Goal: Task Accomplishment & Management: Use online tool/utility

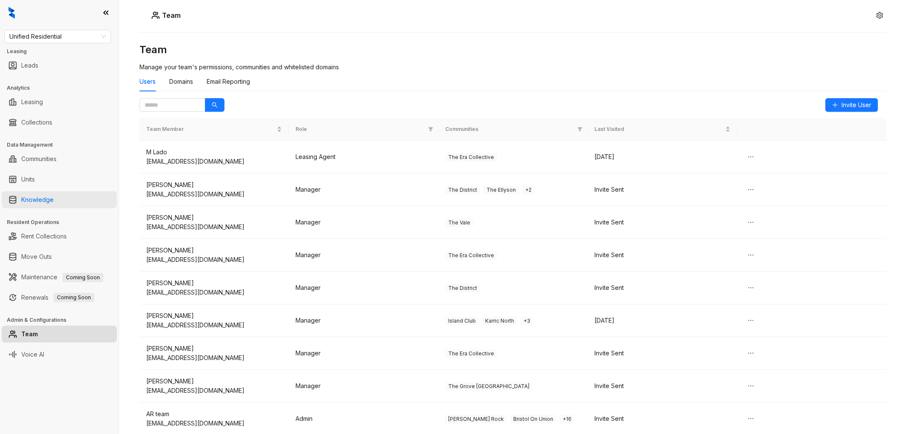
click at [50, 202] on link "Knowledge" at bounding box center [37, 199] width 32 height 17
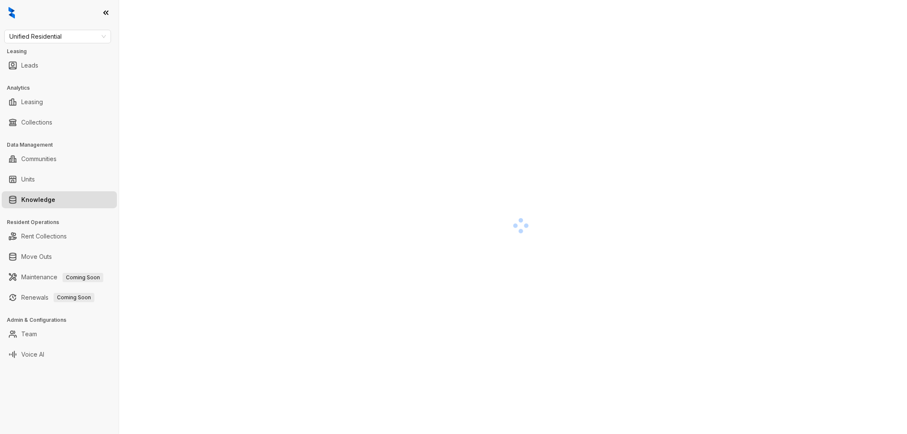
click at [168, 233] on div at bounding box center [520, 226] width 762 height 434
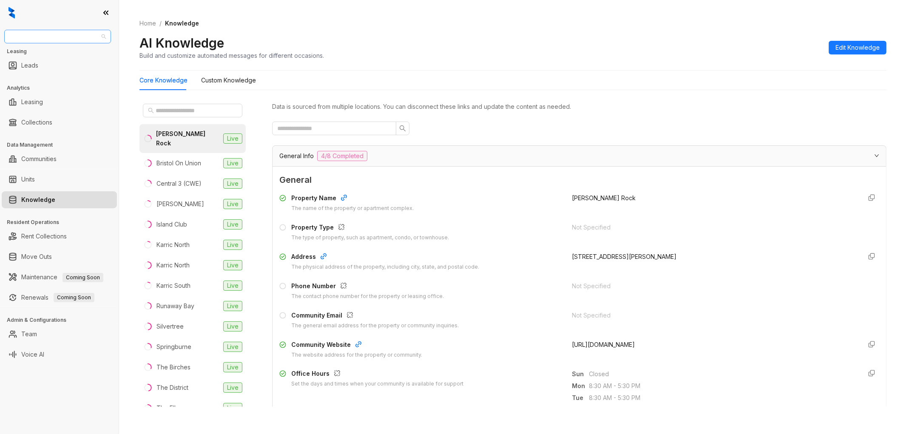
click at [43, 35] on span "Unified Residential" at bounding box center [57, 36] width 97 height 13
type input "***"
click at [40, 52] on div "AMG" at bounding box center [57, 53] width 93 height 9
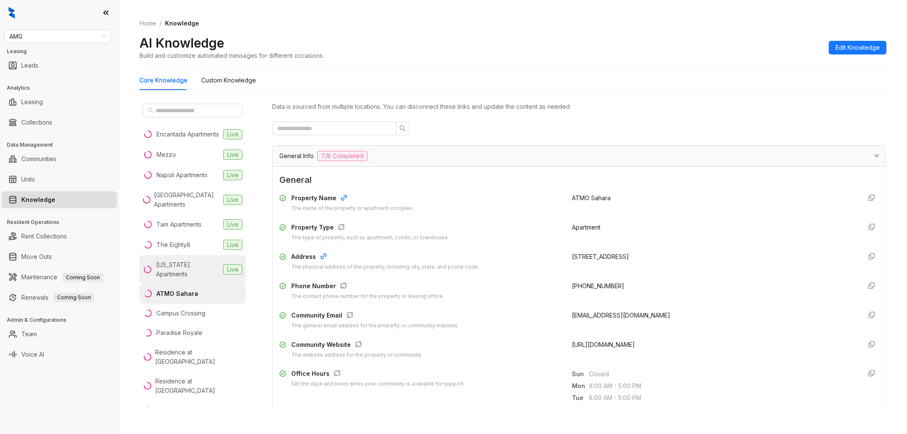
click at [200, 271] on div "Virginia Apartments" at bounding box center [188, 269] width 64 height 19
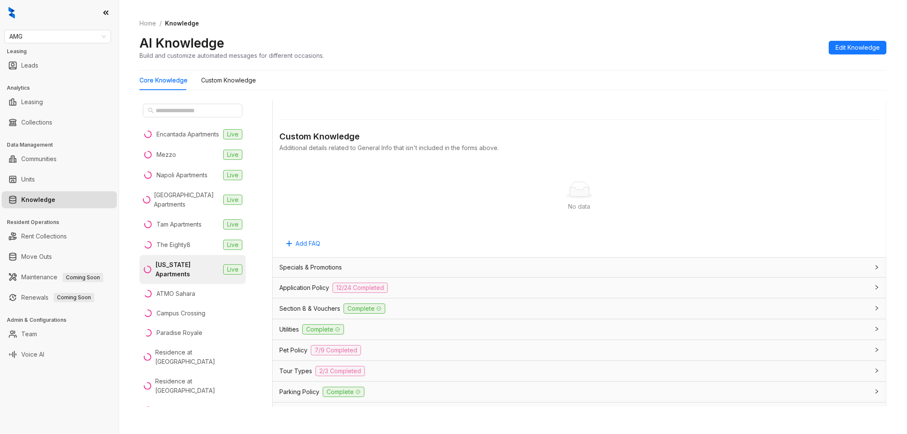
scroll to position [472, 0]
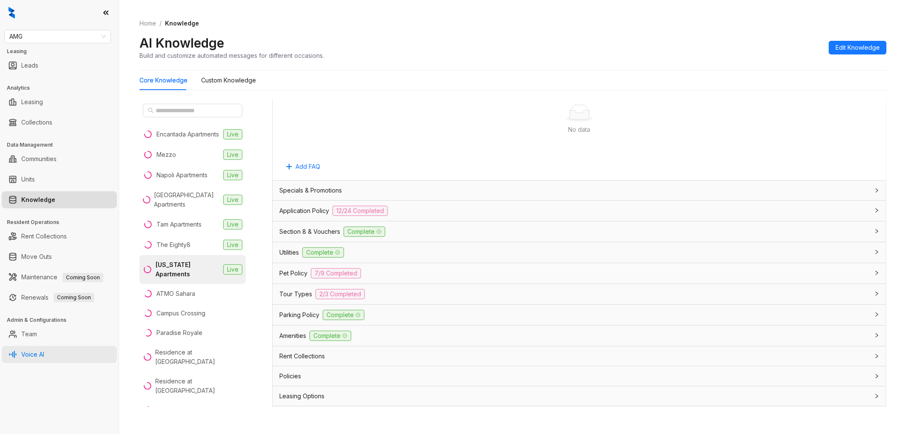
click at [24, 353] on link "Voice AI" at bounding box center [32, 354] width 23 height 17
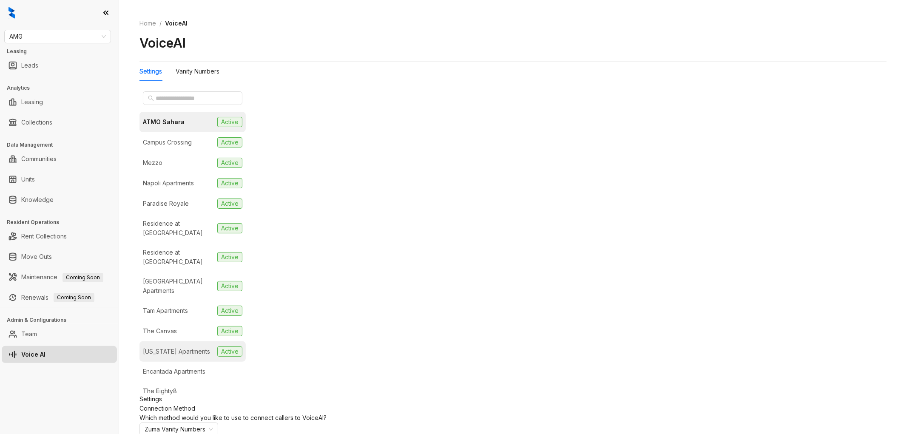
click at [182, 347] on div "Virginia Apartments" at bounding box center [176, 351] width 67 height 9
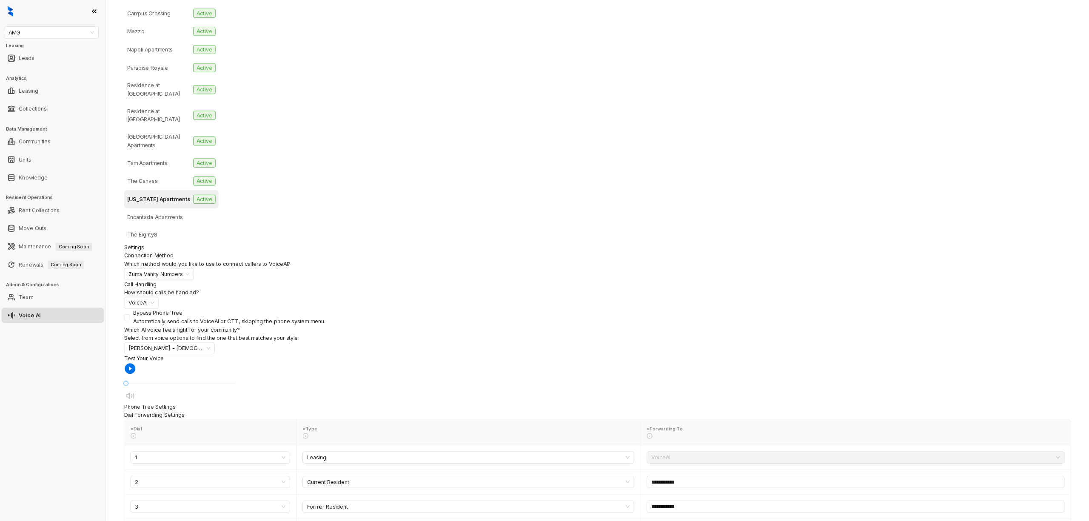
scroll to position [95, 0]
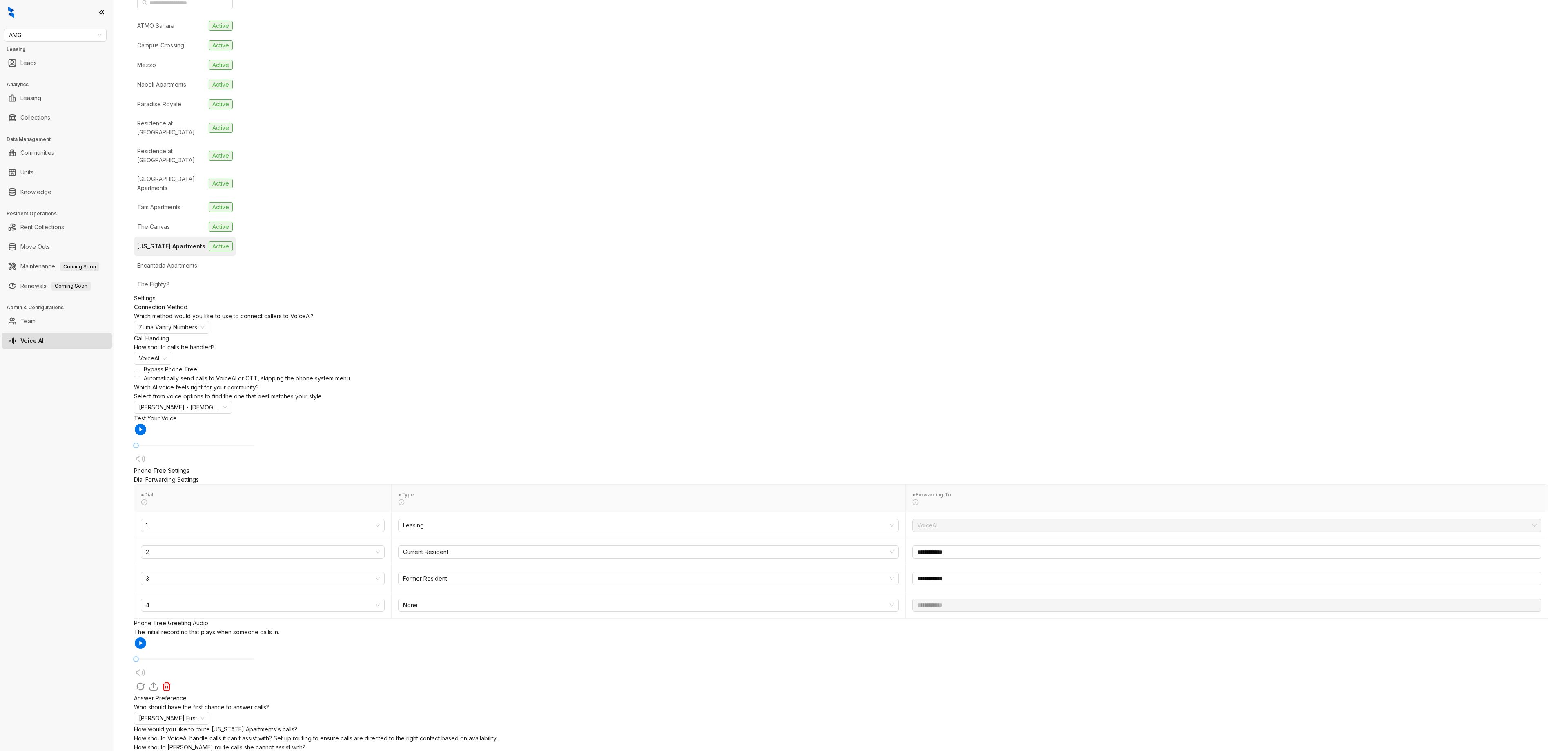
click at [178, 294] on div "ATMO Sahara Active Campus Crossing Active Mezzo Active Napoli Apartments Active…" at bounding box center [184, 143] width 102 height 301
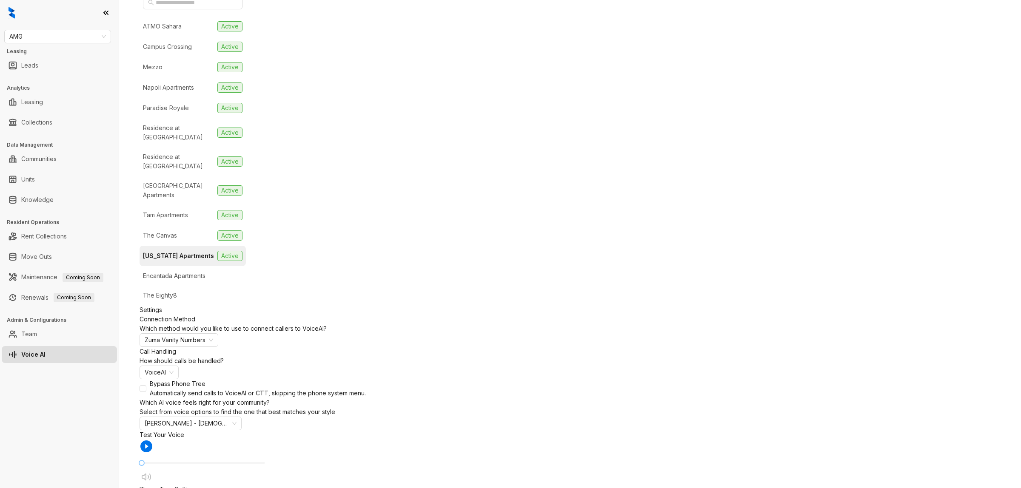
click at [235, 305] on div "ATMO Sahara Active Campus Crossing Active Mezzo Active Napoli Apartments Active…" at bounding box center [192, 148] width 106 height 313
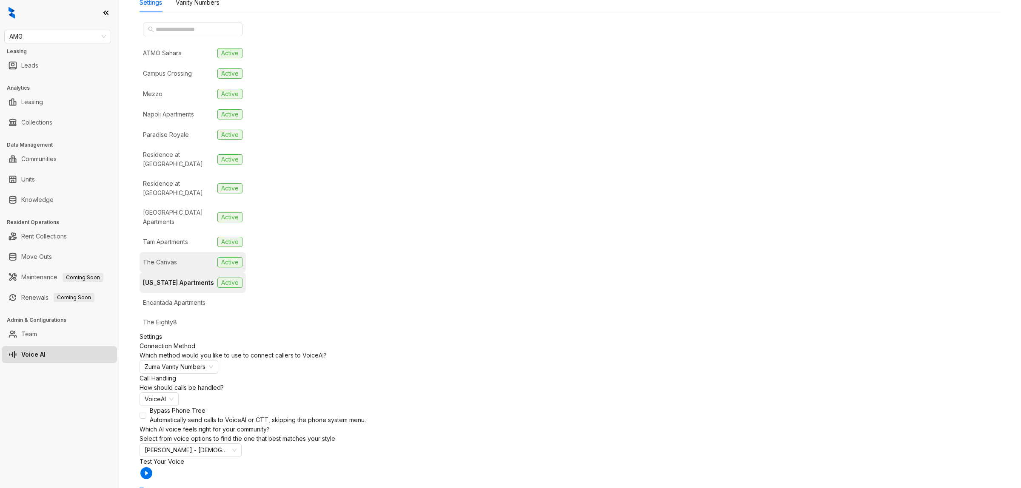
scroll to position [159, 0]
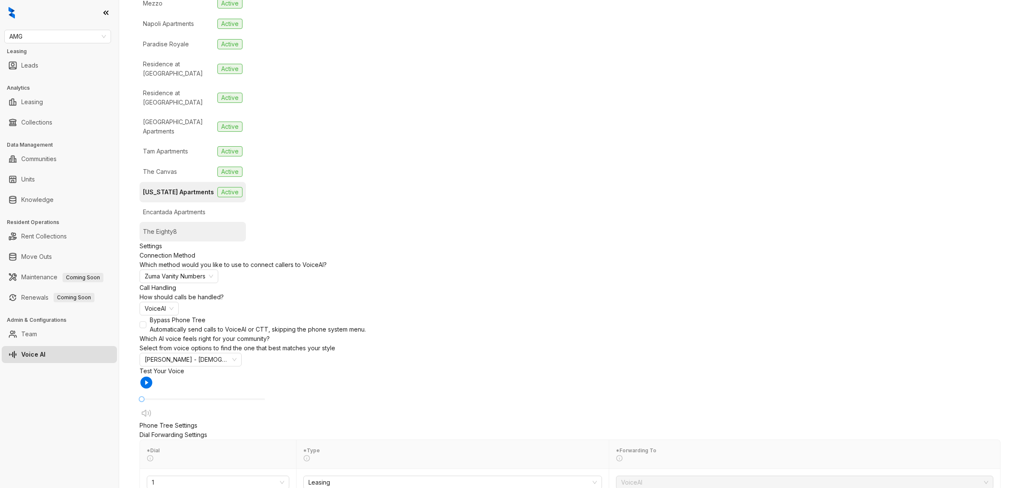
click at [183, 222] on li "The Eighty8" at bounding box center [192, 232] width 106 height 20
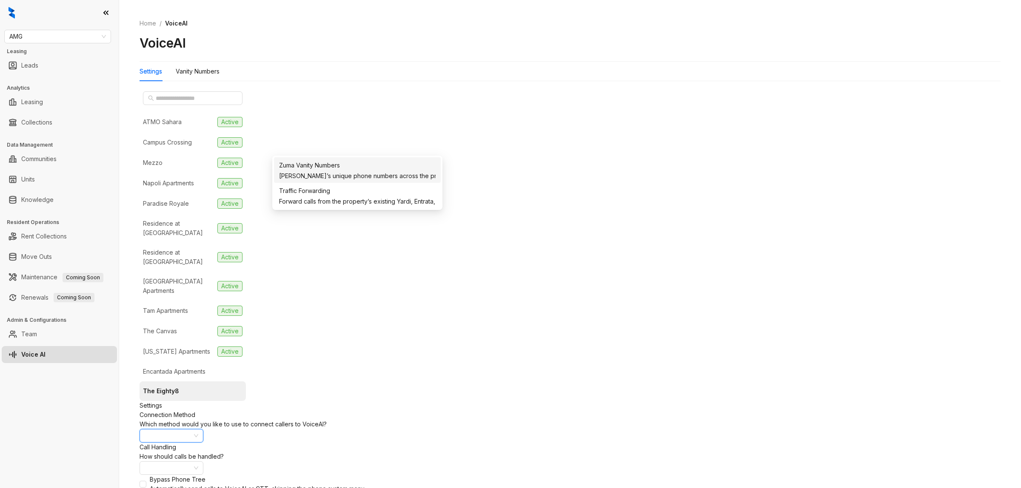
click at [190, 429] on input "search" at bounding box center [168, 435] width 46 height 13
click at [326, 180] on div "Publish Zuma’s unique phone numbers across the property’s marketing listings, e…" at bounding box center [357, 175] width 156 height 9
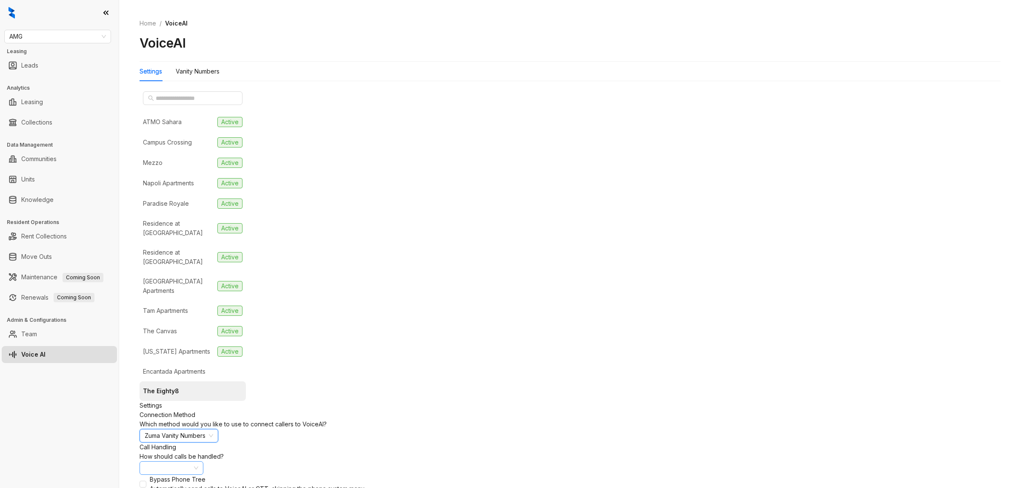
click at [190, 434] on input "search" at bounding box center [168, 468] width 46 height 13
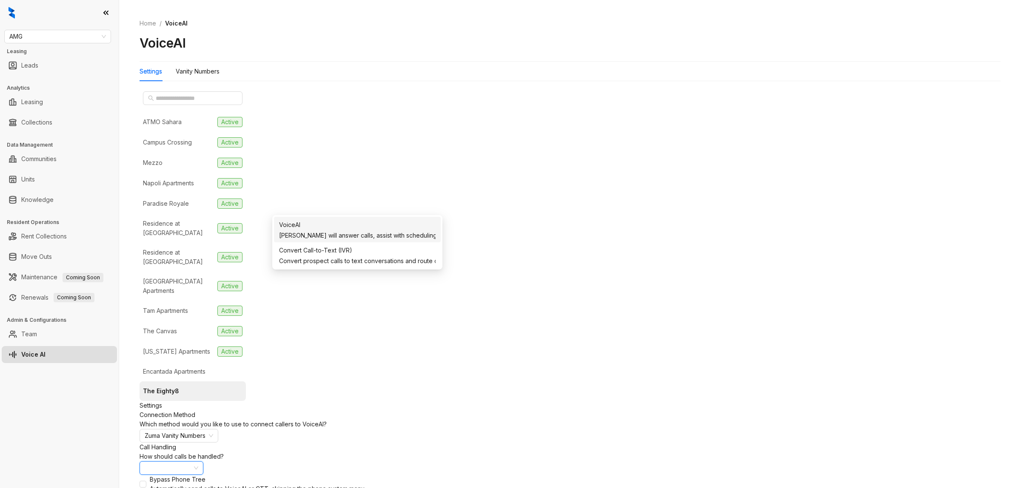
click at [323, 226] on div "VoiceAI" at bounding box center [357, 225] width 156 height 12
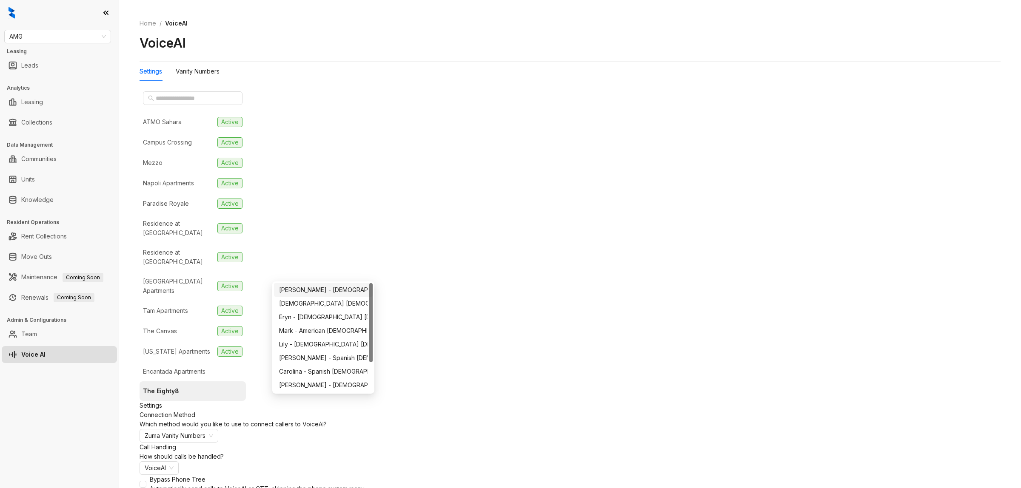
click at [319, 289] on div "Natasha - American Female" at bounding box center [323, 289] width 88 height 9
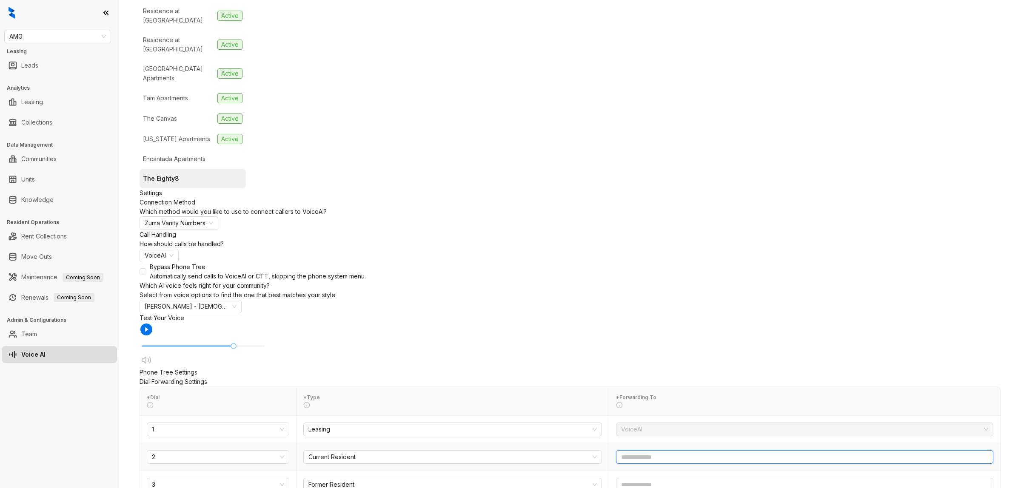
click at [616, 434] on input "text" at bounding box center [804, 457] width 377 height 14
paste input "text"
click at [616, 434] on input "**********" at bounding box center [804, 457] width 377 height 14
type input "**********"
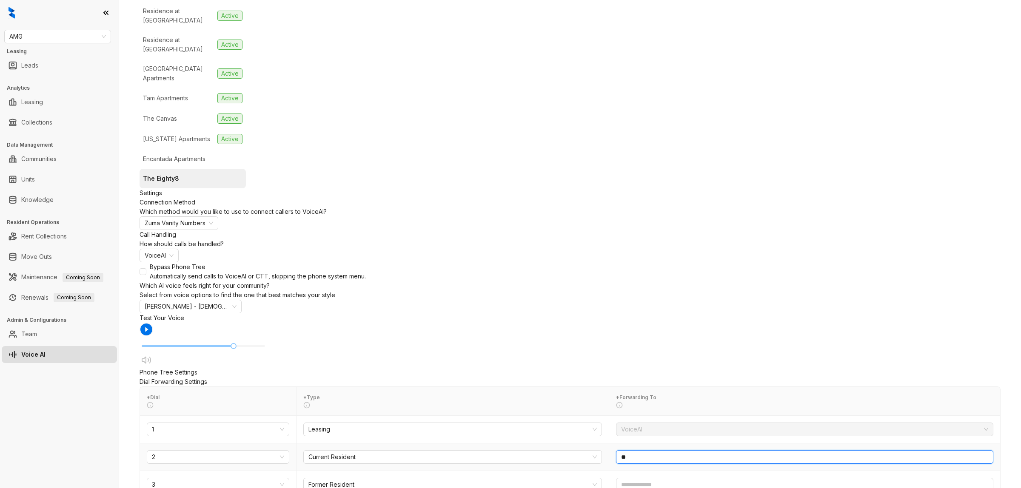
paste input "text"
click at [616, 434] on input "**********" at bounding box center [804, 457] width 377 height 14
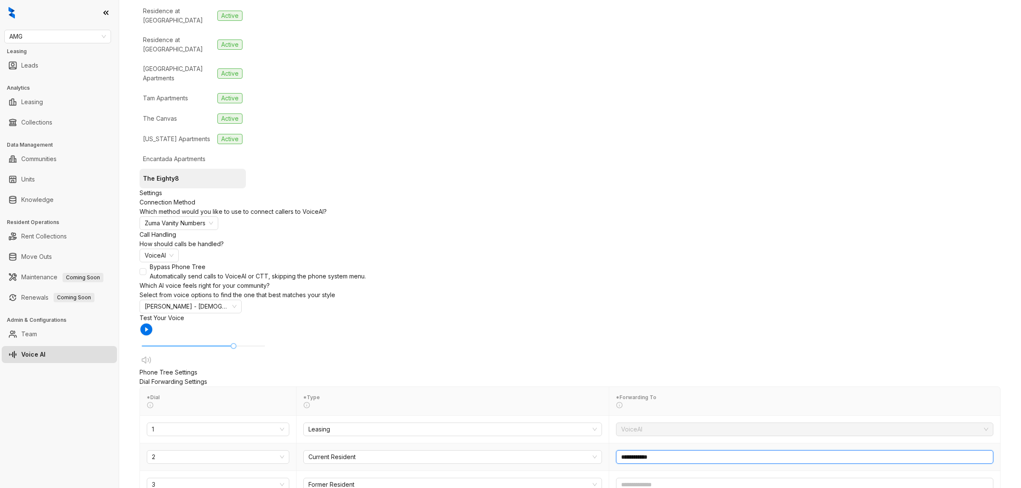
click at [616, 434] on input "**********" at bounding box center [804, 457] width 377 height 14
drag, startPoint x: 471, startPoint y: 228, endPoint x: 257, endPoint y: 226, distance: 213.5
click at [260, 226] on div "**********" at bounding box center [569, 278] width 861 height 807
type input "**********"
click at [616, 434] on input "text" at bounding box center [804, 457] width 377 height 14
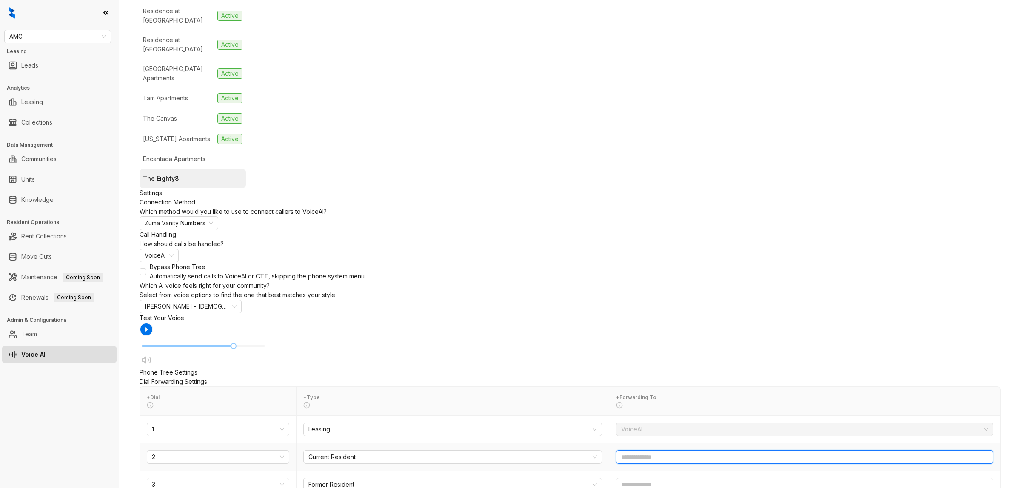
paste input "text"
type input "**********"
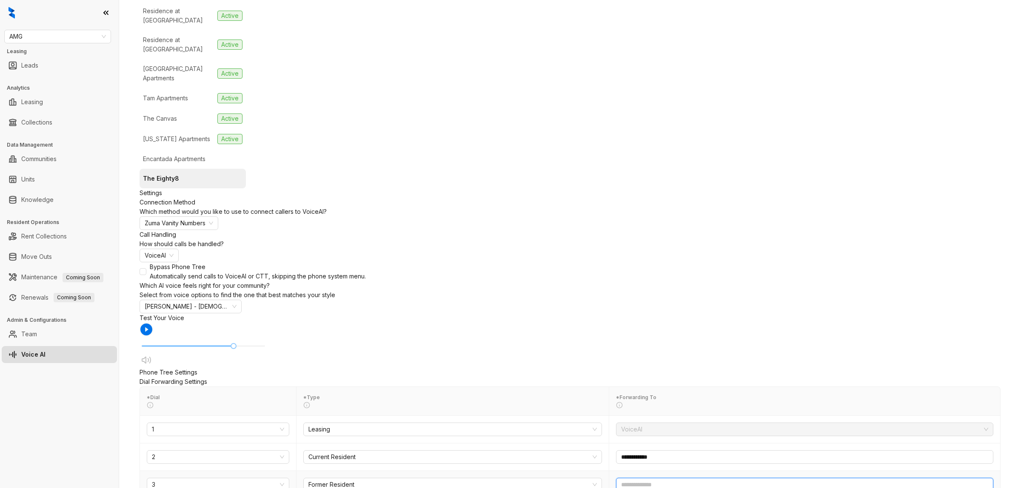
click at [616, 434] on input "text" at bounding box center [804, 485] width 377 height 14
paste input "text"
type input "**********"
drag, startPoint x: 350, startPoint y: 411, endPoint x: 358, endPoint y: 411, distance: 8.1
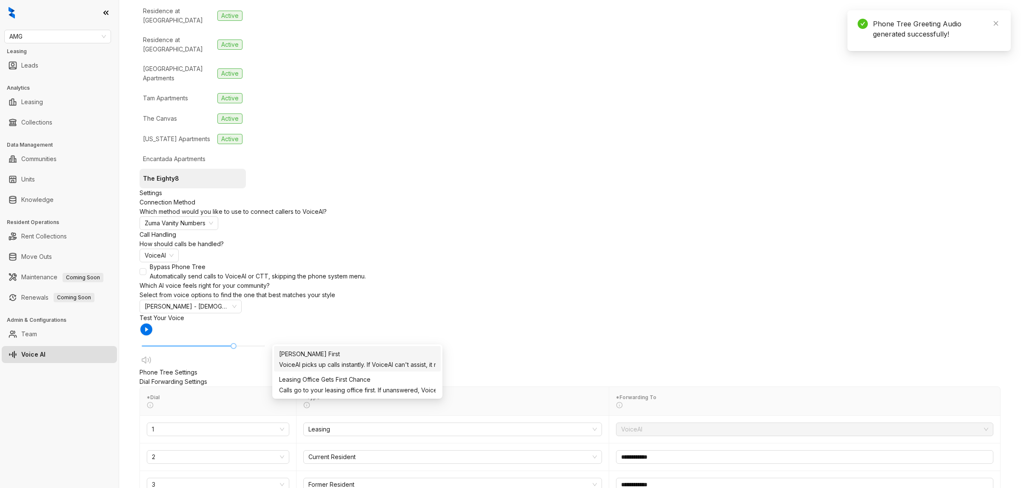
click at [364, 360] on div "VoiceAI picks up calls instantly. If VoiceAI can't assist, it routes the caller…" at bounding box center [357, 364] width 156 height 9
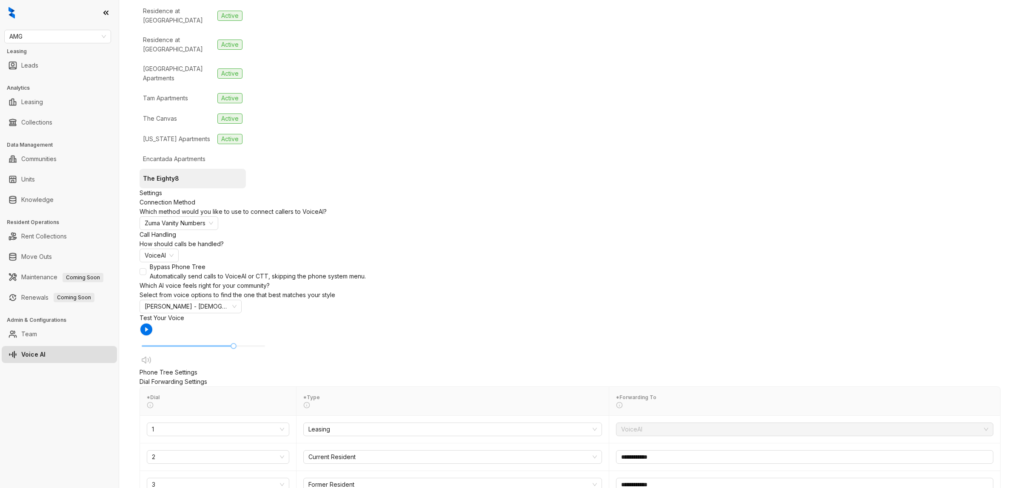
scroll to position [276, 0]
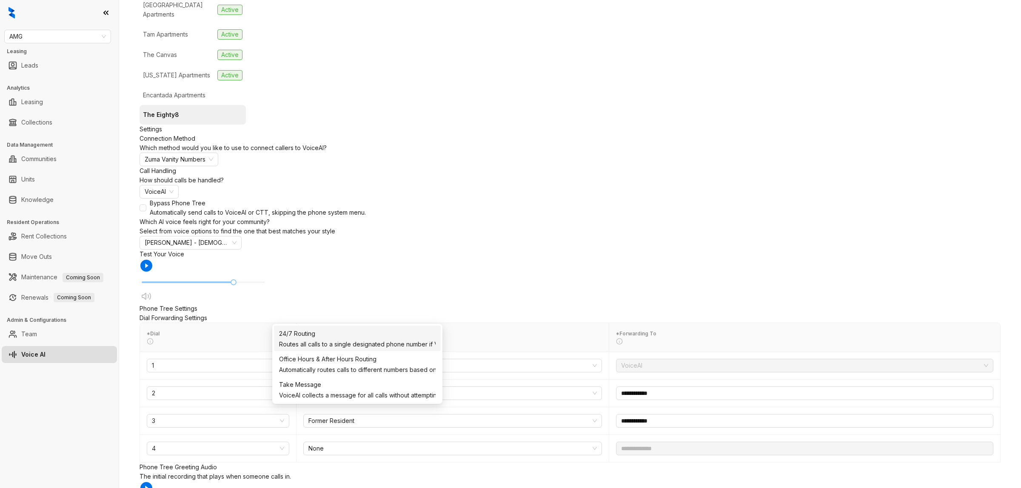
click at [371, 340] on div "Routes all calls to a single designated phone number if VoiceAI cannot assist." at bounding box center [357, 344] width 156 height 9
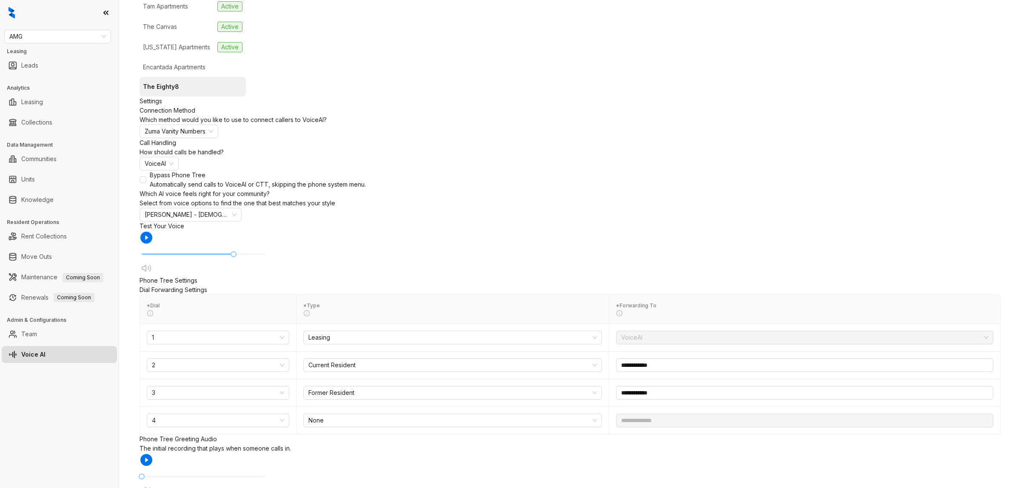
scroll to position [351, 0]
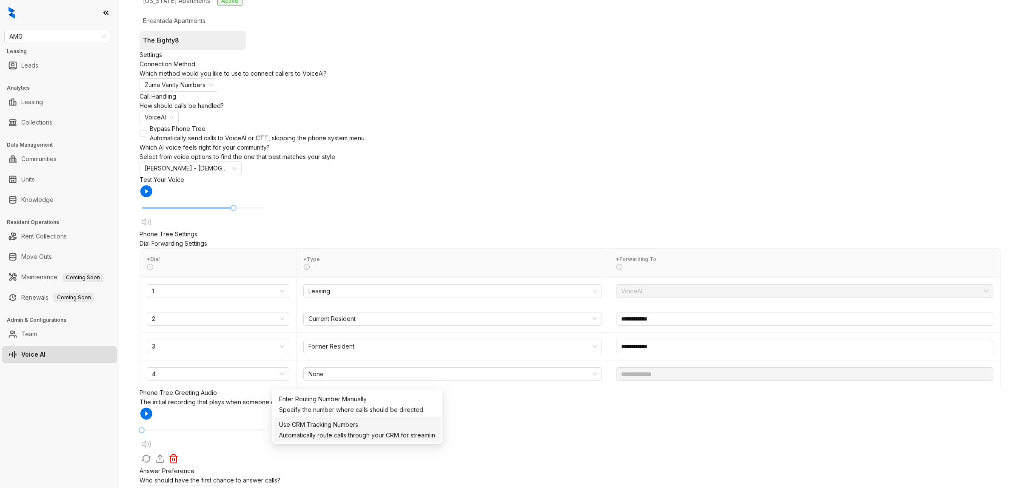
click at [354, 404] on div "Enter Routing Number Manually" at bounding box center [357, 399] width 156 height 12
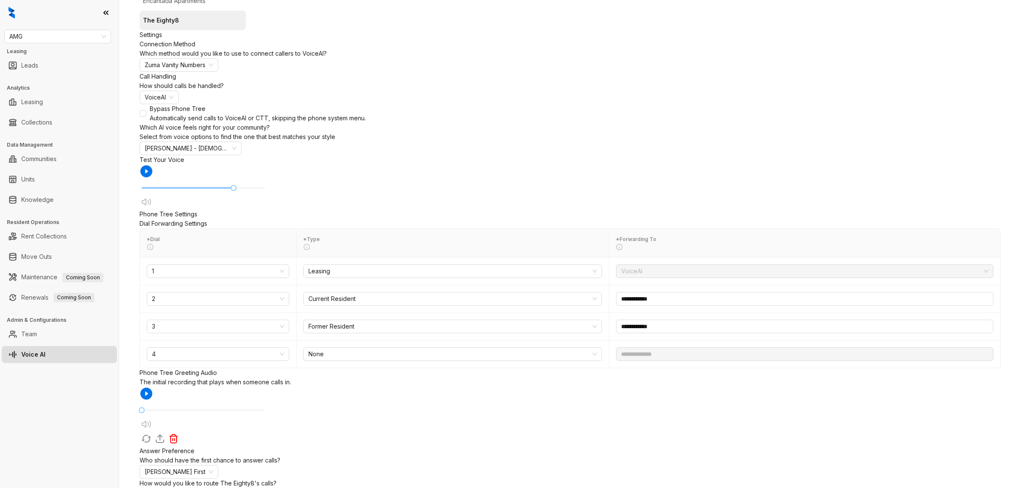
scroll to position [382, 0]
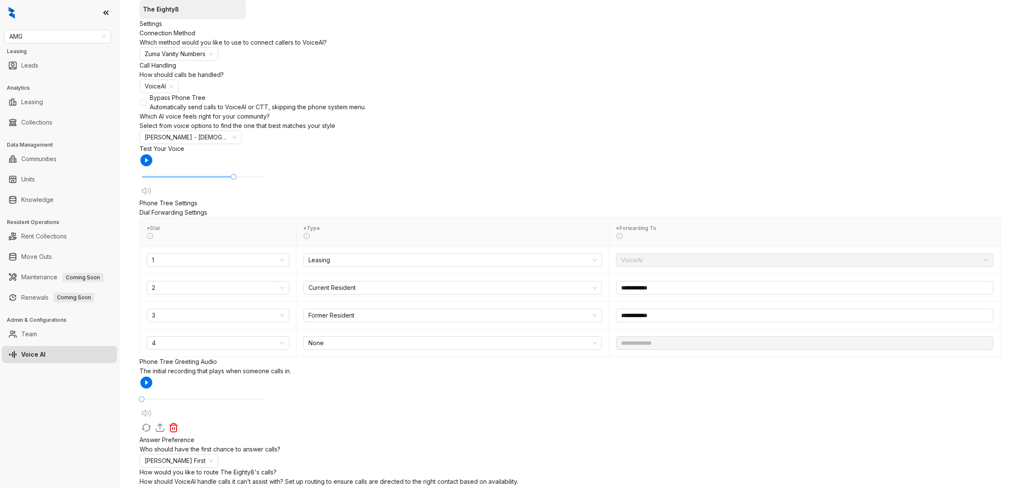
paste input "**********"
type input "**********"
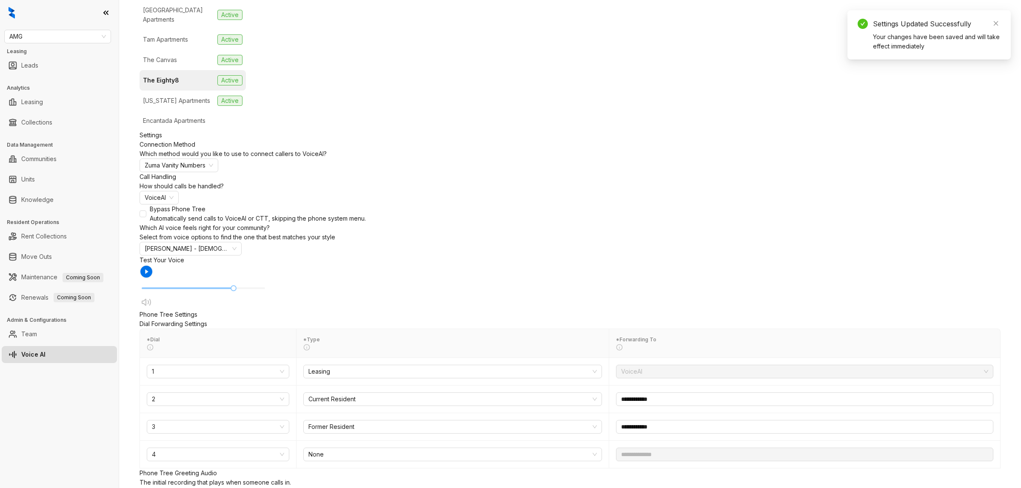
scroll to position [116, 0]
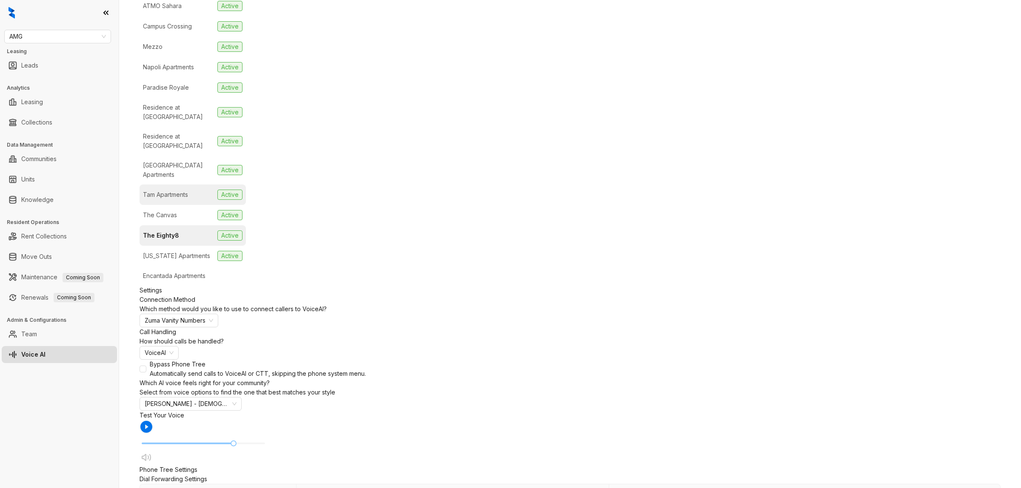
click at [206, 185] on li "Tam Apartments Active" at bounding box center [192, 195] width 106 height 20
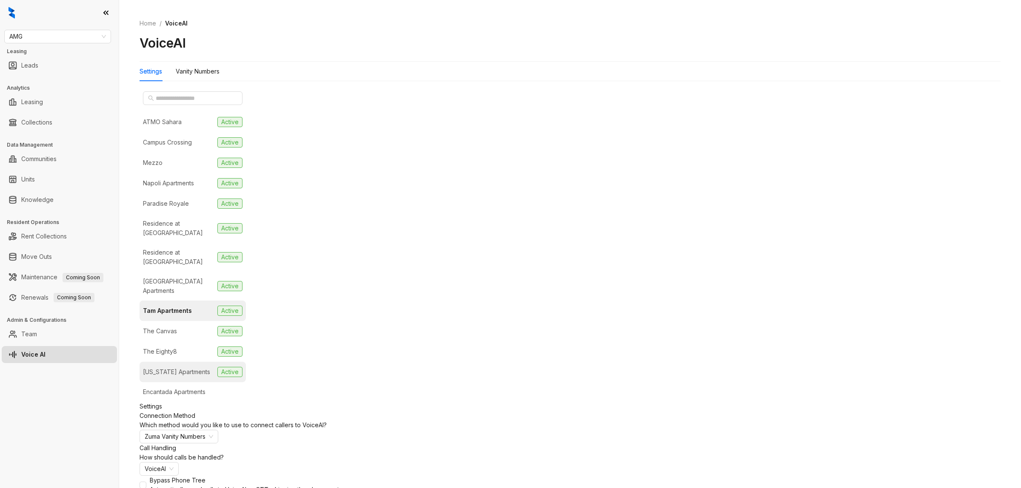
click at [194, 367] on div "Virginia Apartments" at bounding box center [176, 371] width 67 height 9
click at [190, 341] on li "The Eighty8 Active" at bounding box center [192, 351] width 106 height 20
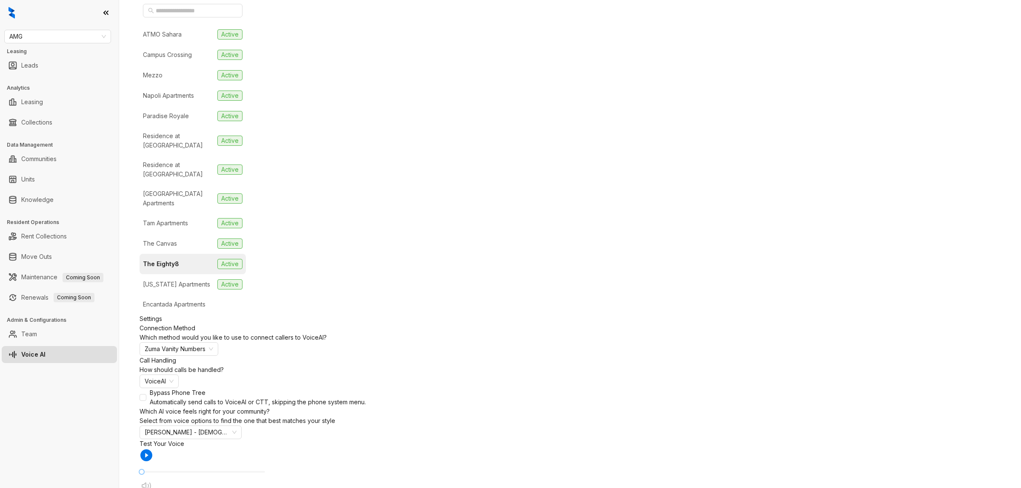
scroll to position [159, 0]
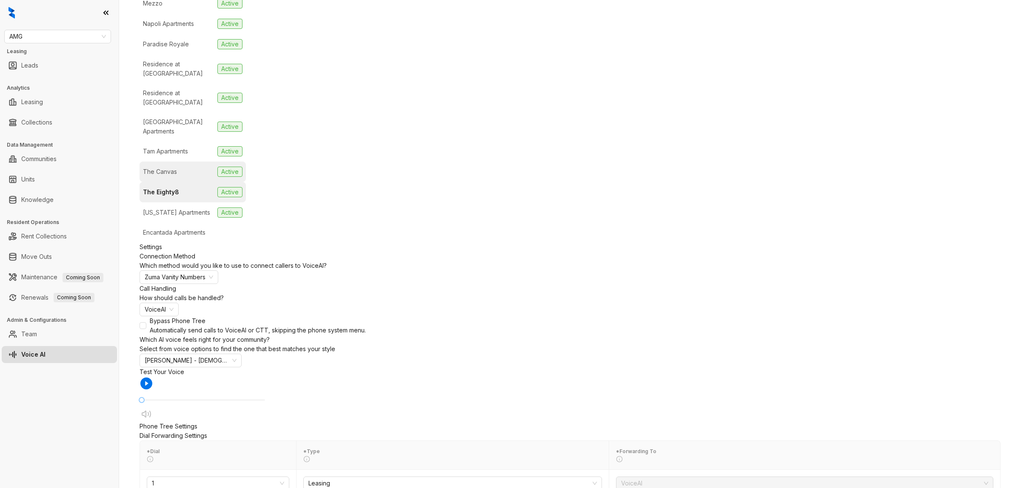
click at [181, 162] on li "The Canvas Active" at bounding box center [192, 172] width 106 height 20
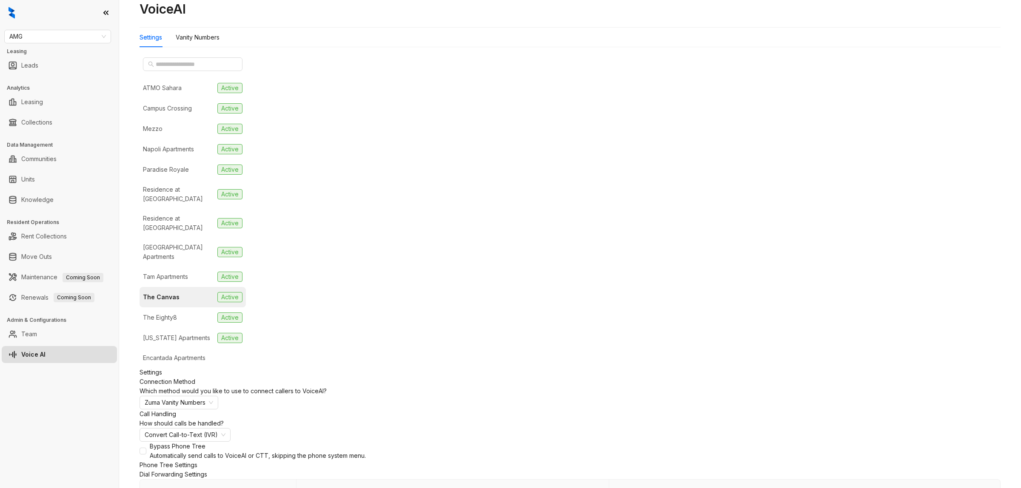
scroll to position [53, 0]
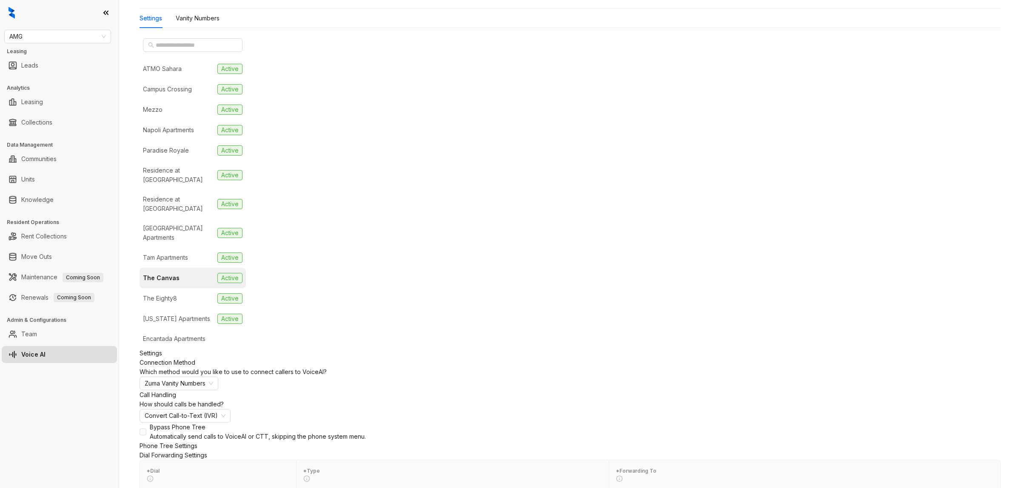
click at [195, 288] on li "The Eighty8 Active" at bounding box center [192, 298] width 106 height 20
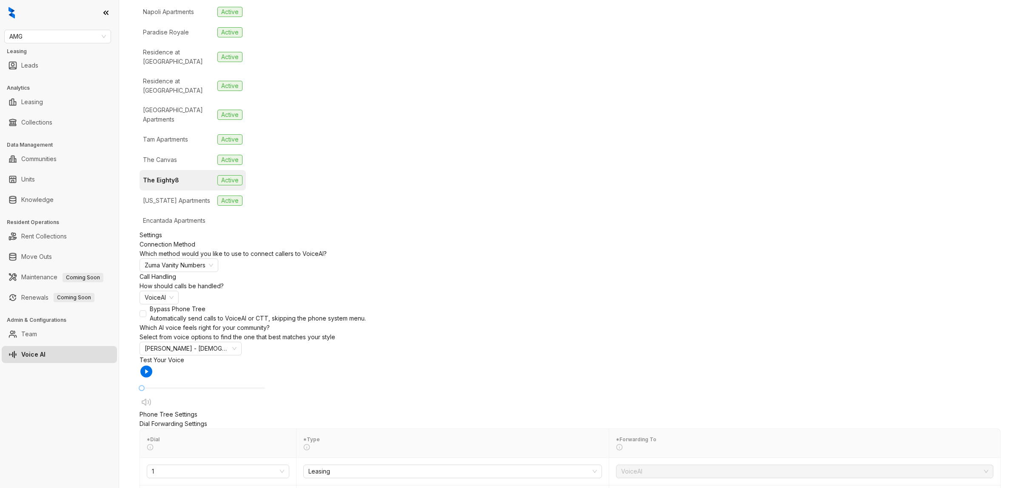
scroll to position [159, 0]
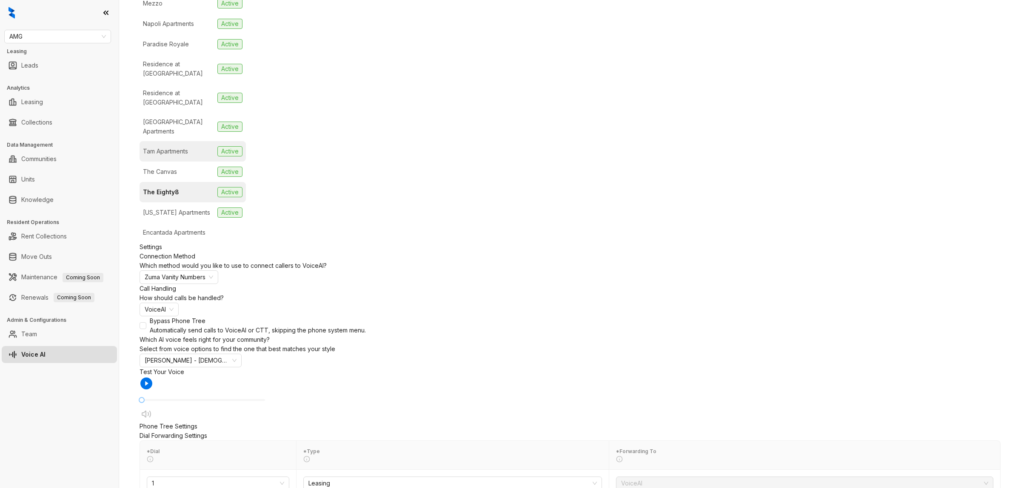
click at [181, 147] on div "Tam Apartments" at bounding box center [165, 151] width 45 height 9
click at [179, 182] on li "The Eighty8 Active" at bounding box center [192, 192] width 106 height 20
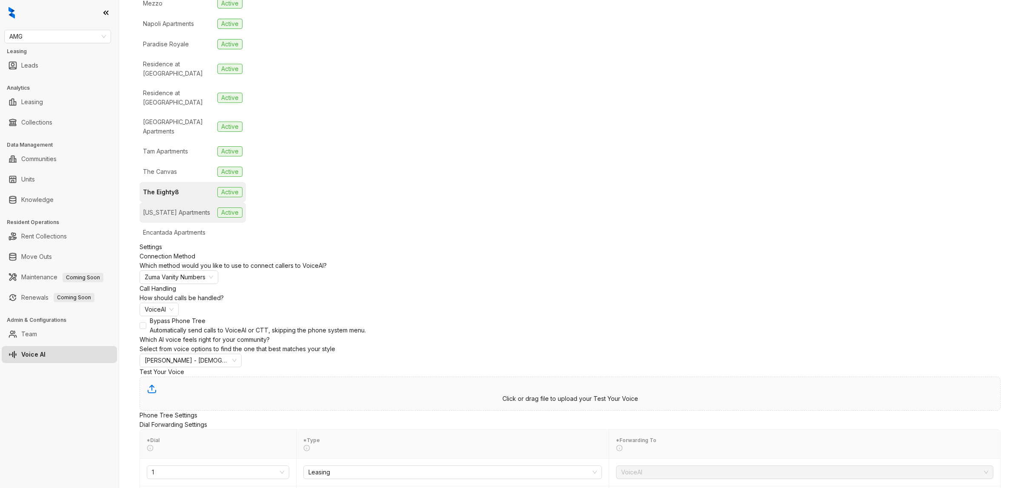
click at [191, 208] on div "Virginia Apartments" at bounding box center [176, 212] width 67 height 9
click at [193, 182] on li "The Eighty8 Active" at bounding box center [192, 192] width 106 height 20
